Goal: Task Accomplishment & Management: Manage account settings

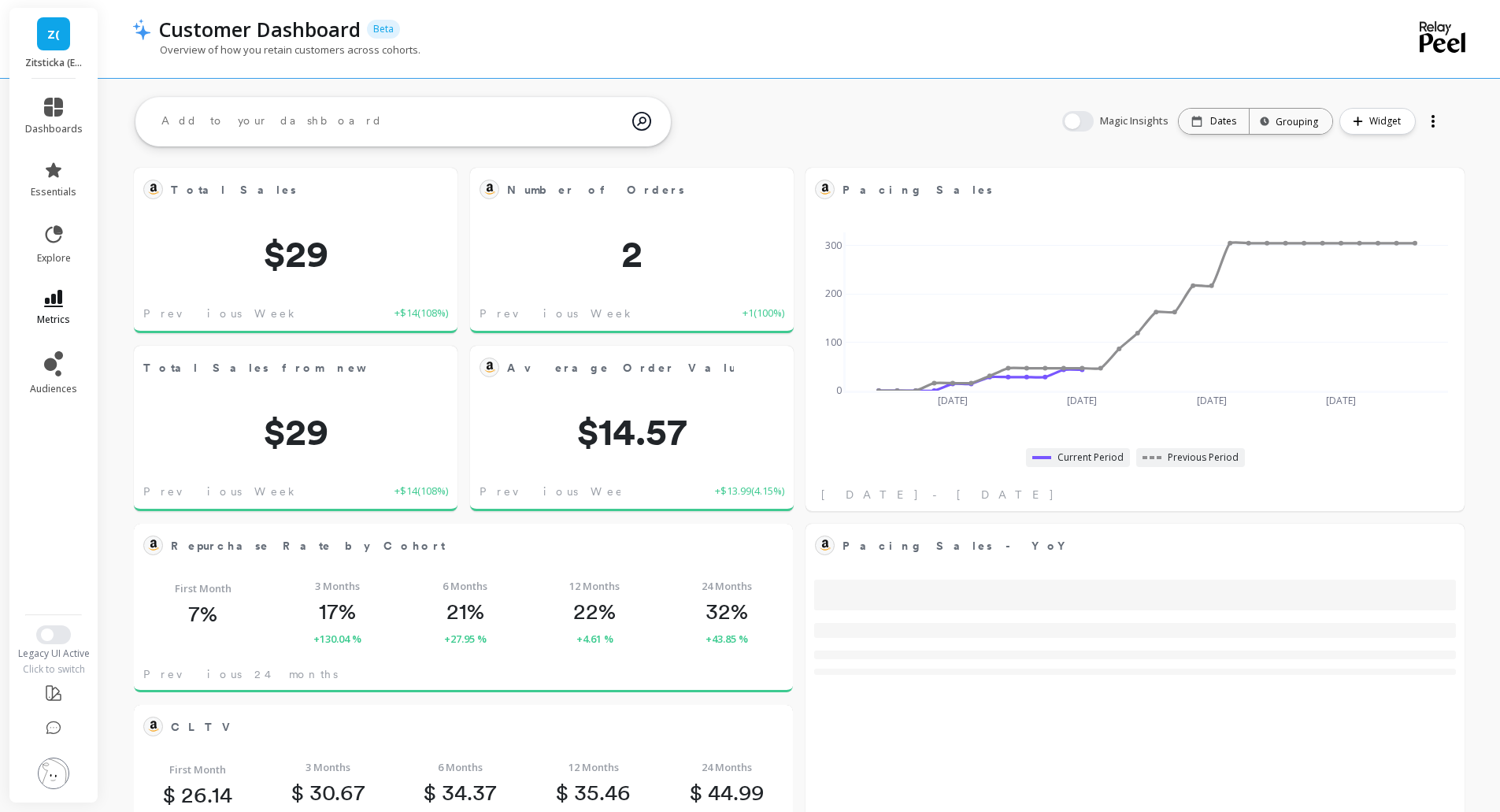
scroll to position [422, 602]
click at [41, 35] on link "Z(" at bounding box center [54, 34] width 33 height 33
